Goal: Task Accomplishment & Management: Manage account settings

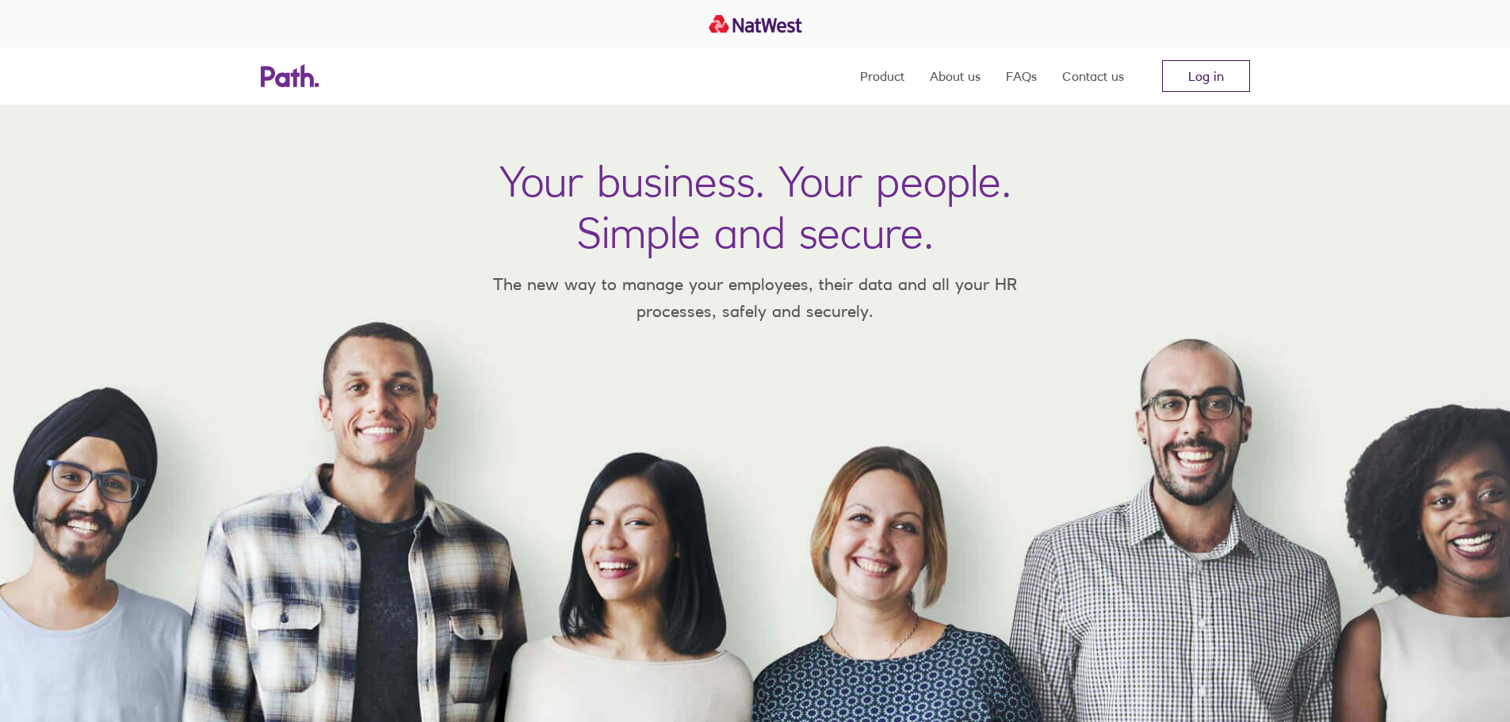
click at [1213, 86] on link "Log in" at bounding box center [1206, 76] width 88 height 32
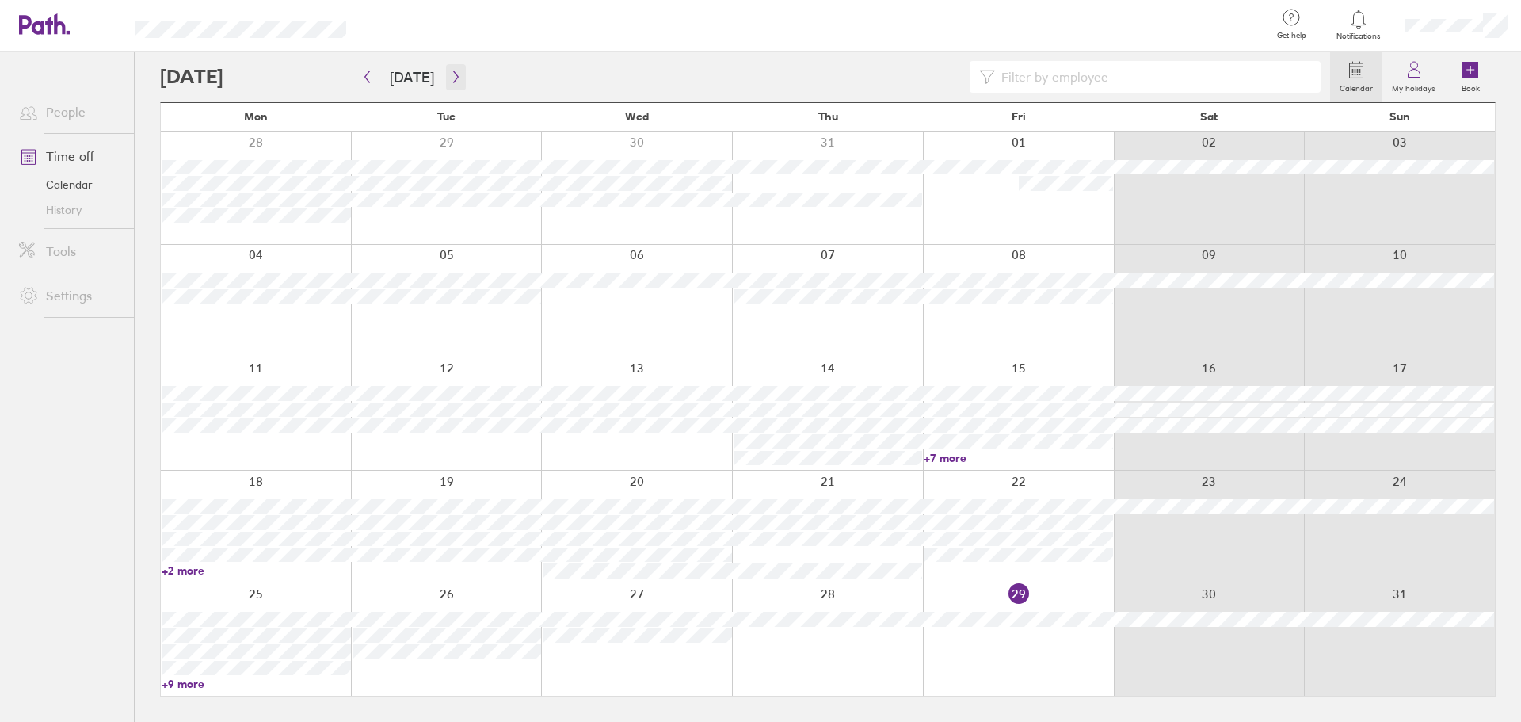
click at [450, 88] on button "button" at bounding box center [456, 77] width 20 height 26
